Goal: Task Accomplishment & Management: Manage account settings

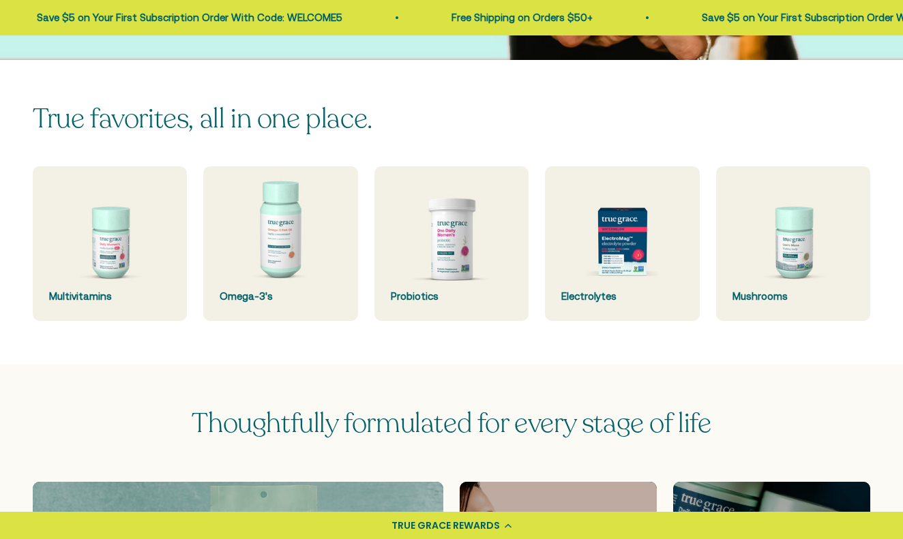
scroll to position [315, 0]
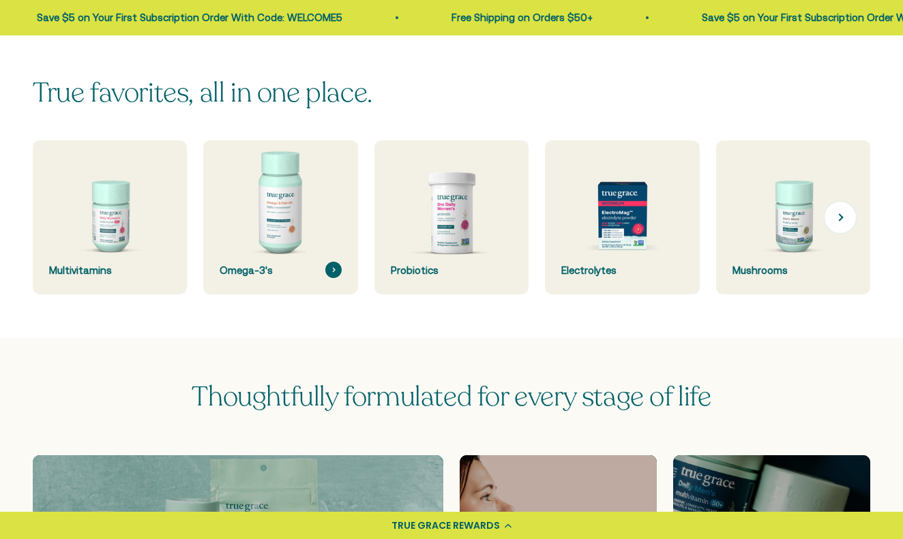
click at [278, 292] on img at bounding box center [281, 218] width 164 height 164
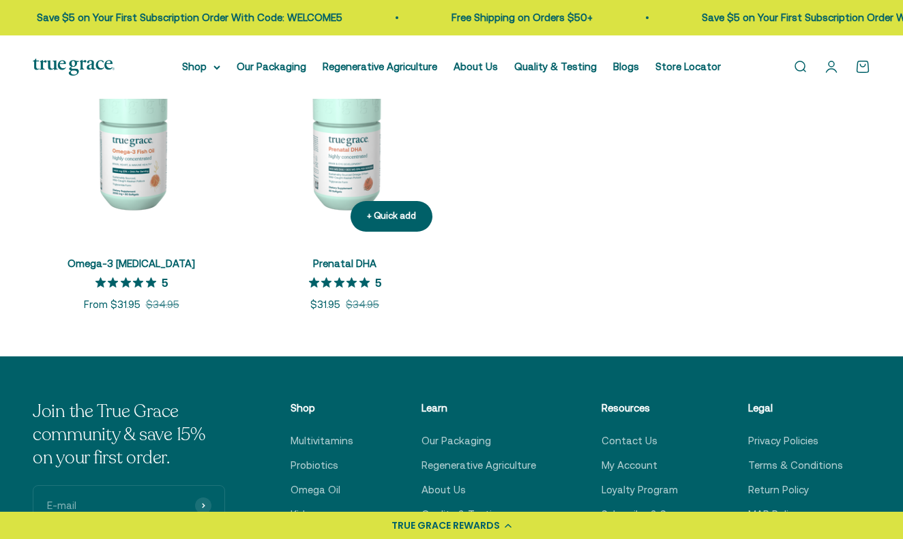
scroll to position [303, 0]
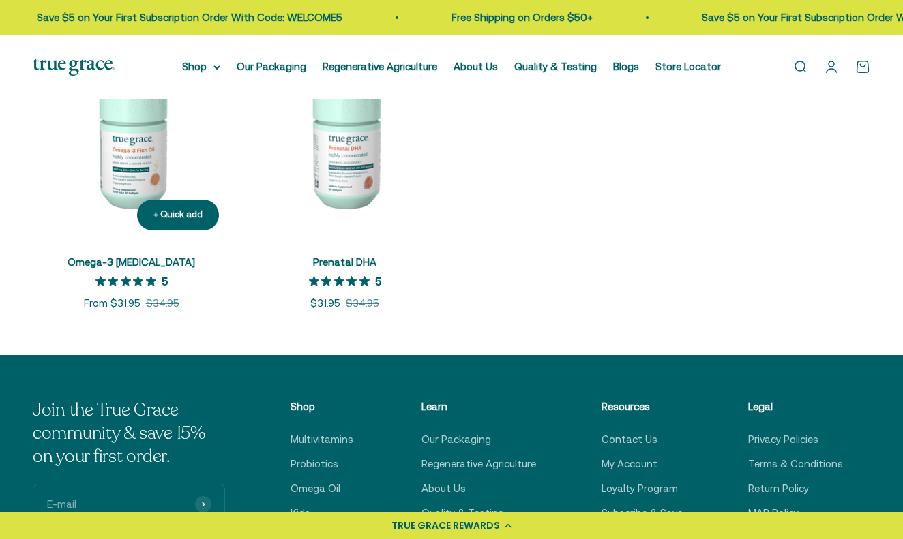
click at [141, 175] on img at bounding box center [131, 142] width 197 height 197
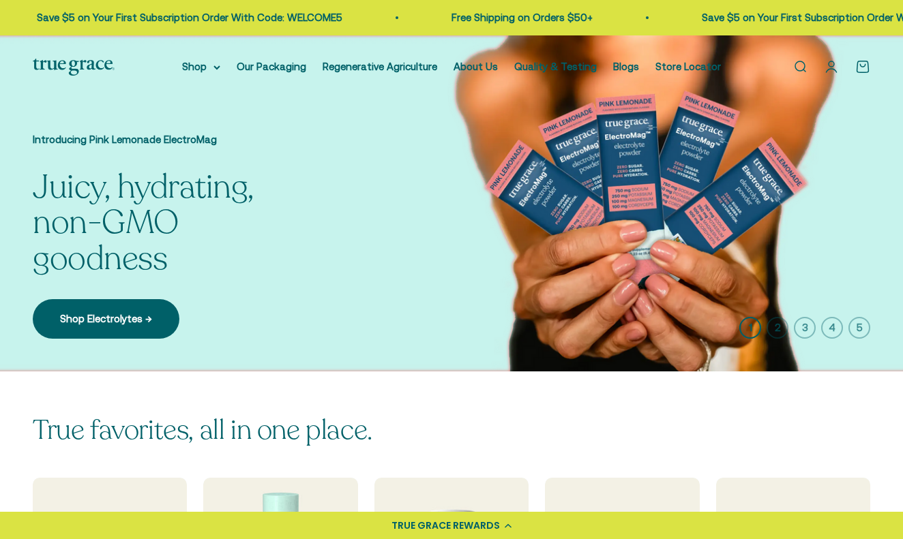
click at [833, 67] on link "Open account page" at bounding box center [831, 66] width 15 height 15
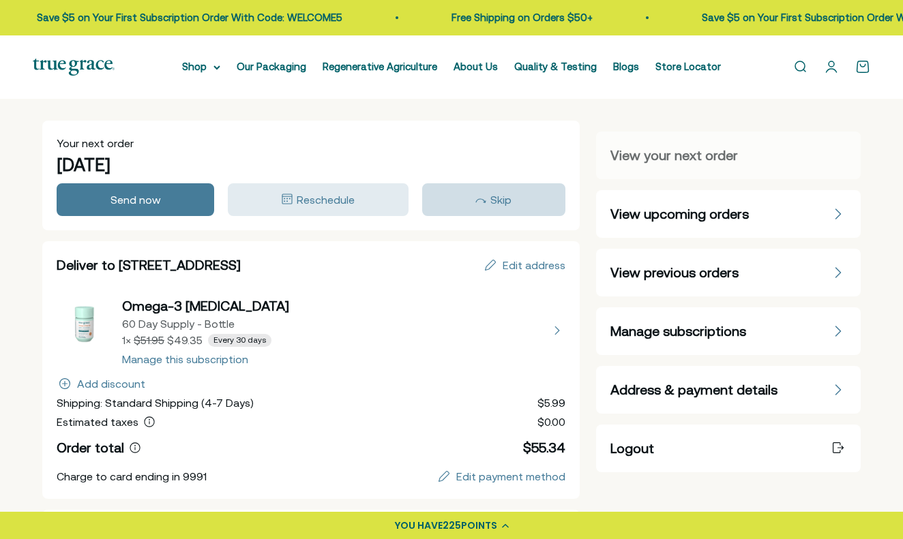
click at [504, 197] on span "Skip" at bounding box center [500, 200] width 21 height 12
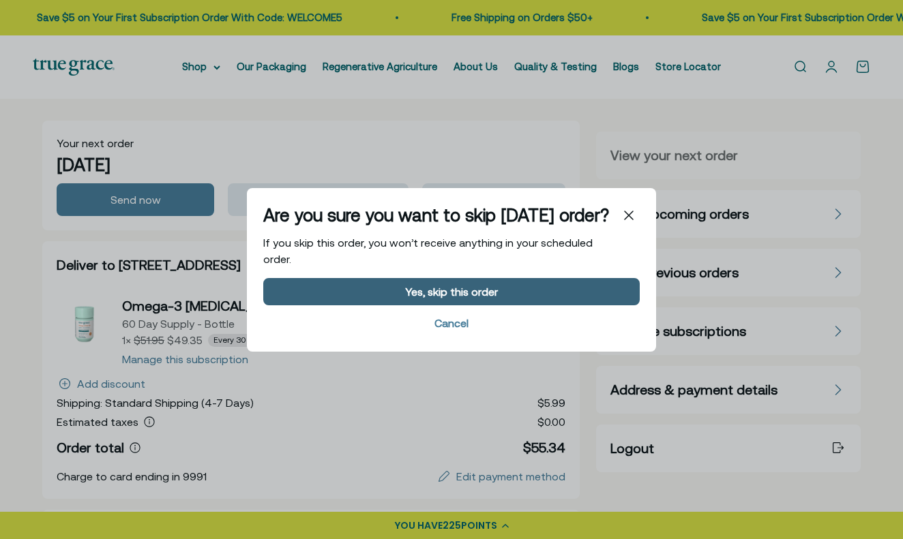
click at [409, 295] on div "Yes, skip this order" at bounding box center [451, 291] width 93 height 11
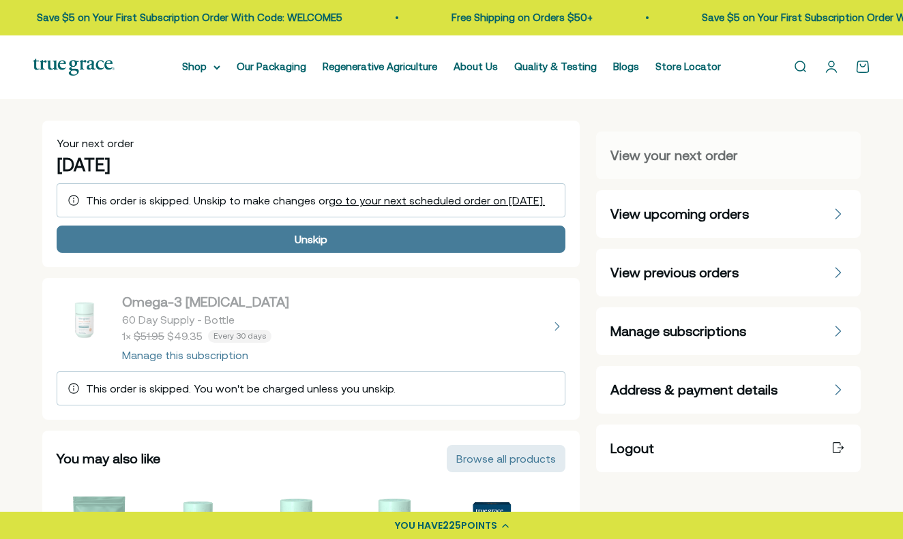
click at [798, 67] on link "Open search" at bounding box center [799, 66] width 15 height 15
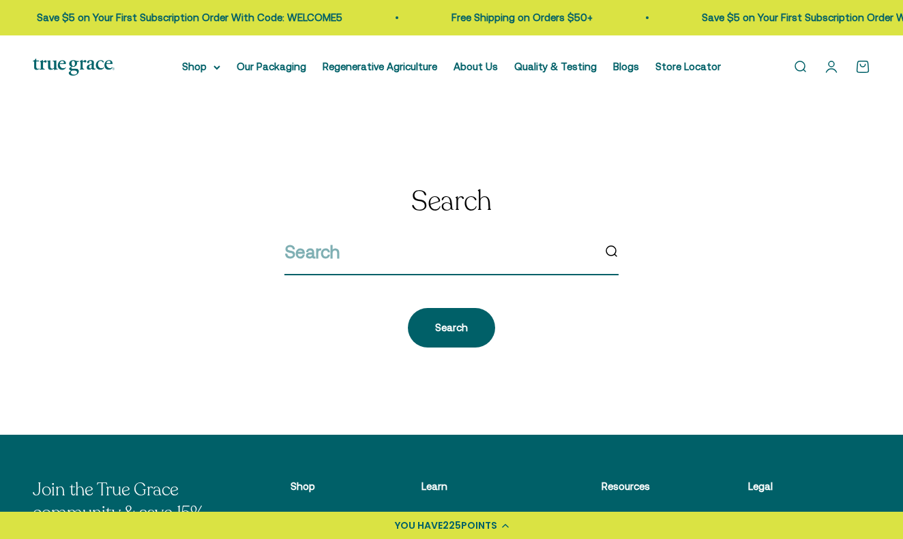
click at [408, 255] on input "search" at bounding box center [438, 252] width 308 height 29
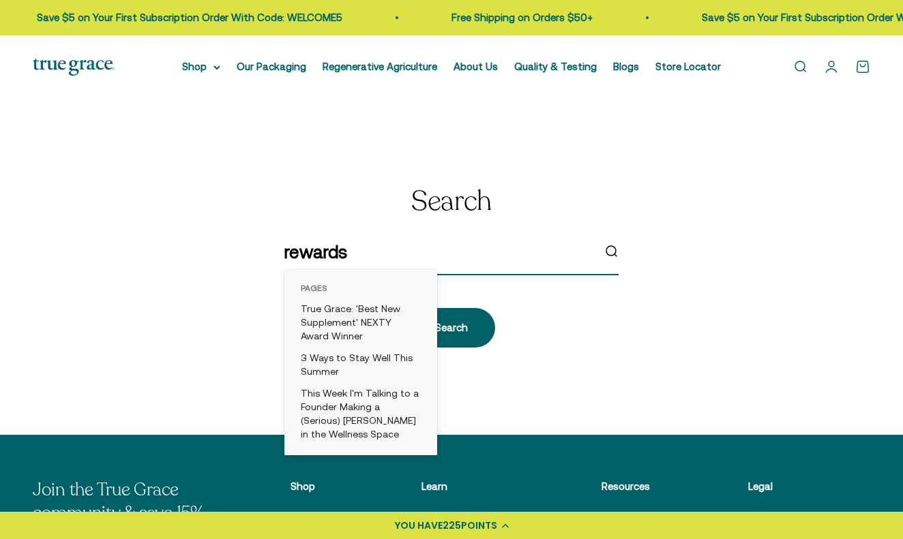
type input "rewards"
click at [864, 67] on link "Open cart 0" at bounding box center [862, 66] width 15 height 15
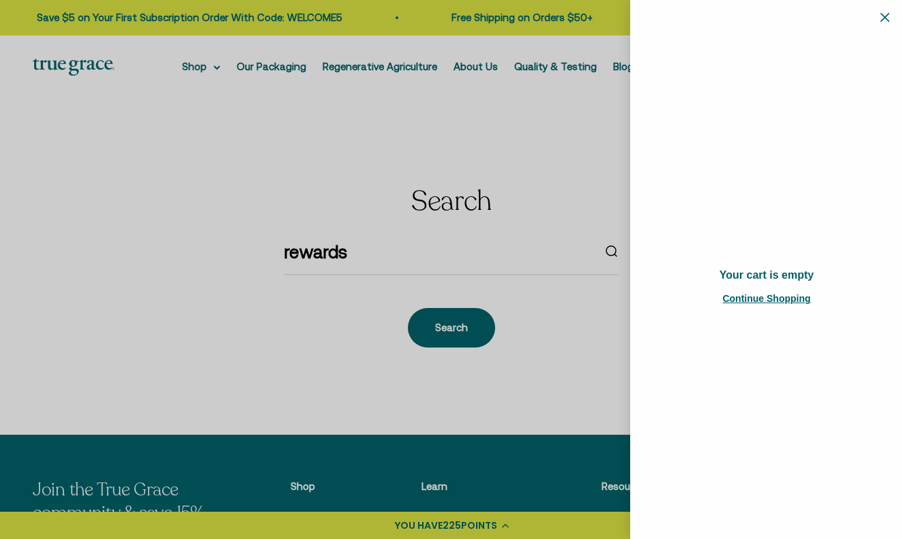
click at [882, 18] on icon "Close" at bounding box center [884, 17] width 9 height 9
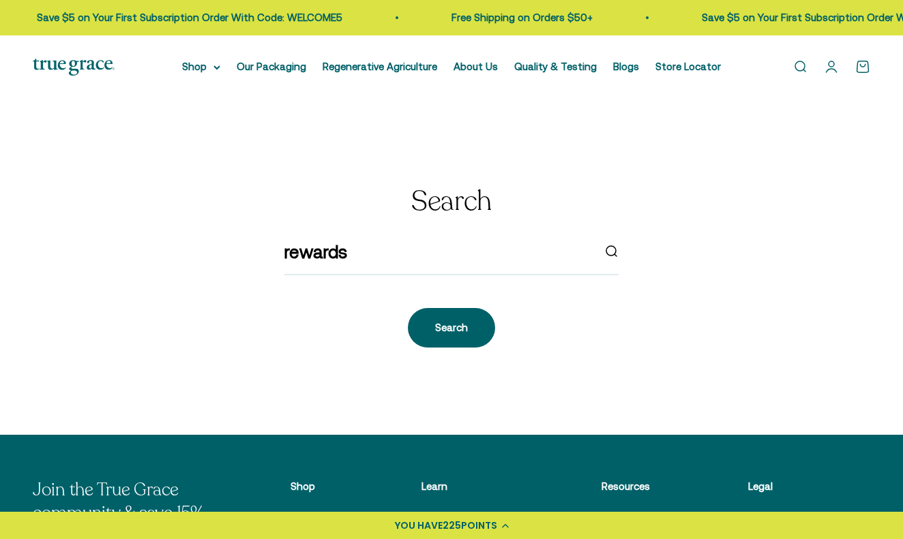
click at [826, 67] on link "Open account page" at bounding box center [831, 66] width 15 height 15
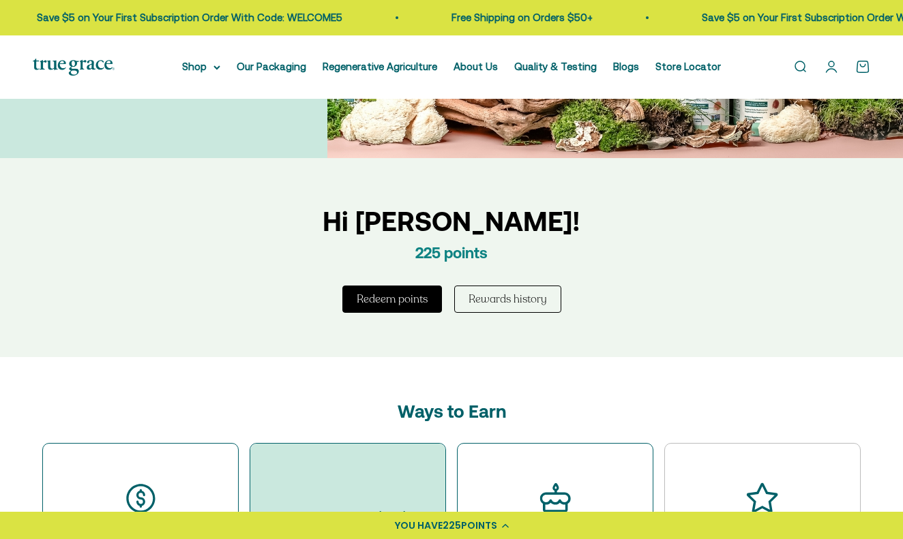
scroll to position [346, 0]
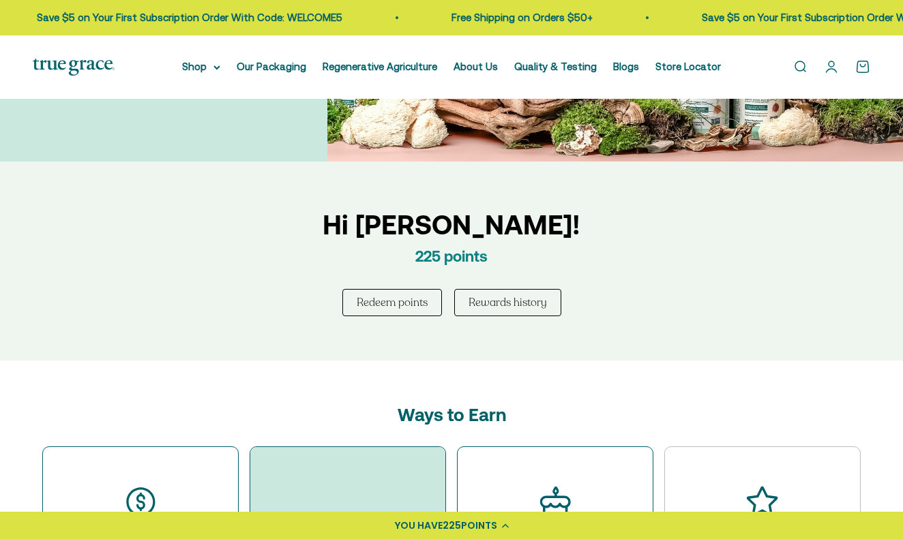
click at [400, 301] on button "Redeem points" at bounding box center [392, 302] width 100 height 27
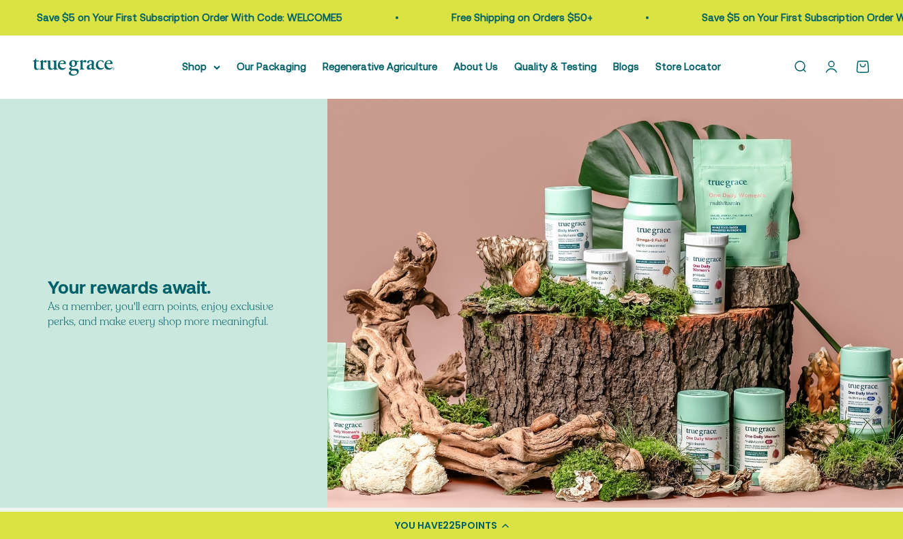
scroll to position [0, 0]
click at [832, 66] on link "Open account page" at bounding box center [831, 66] width 15 height 15
